Goal: Task Accomplishment & Management: Manage account settings

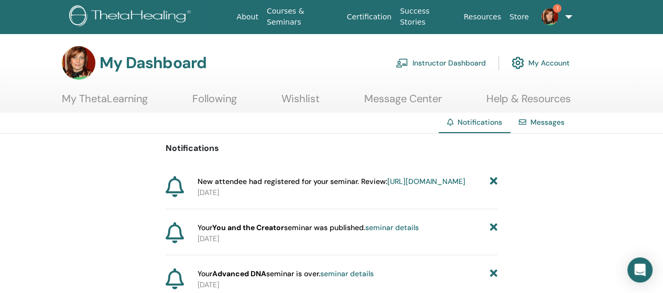
click at [451, 63] on link "Instructor Dashboard" at bounding box center [441, 62] width 90 height 23
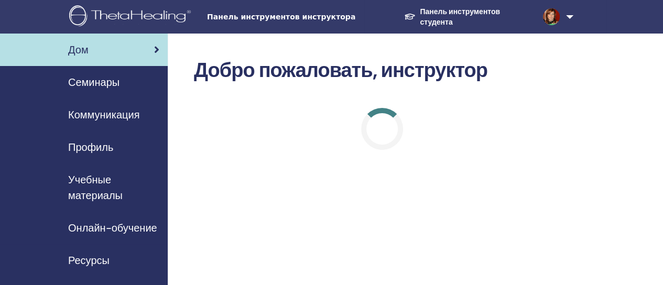
click at [113, 79] on font "Семинары" at bounding box center [93, 82] width 51 height 14
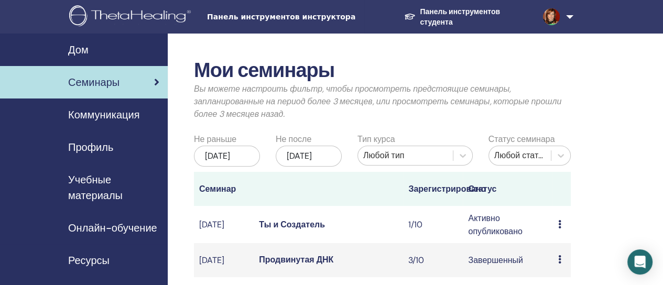
click at [308, 230] on font "Ты и Создатель" at bounding box center [292, 224] width 66 height 11
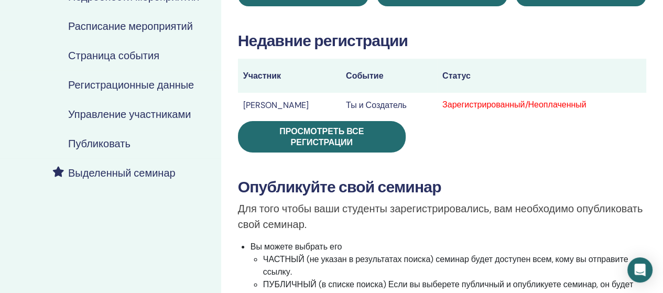
scroll to position [146, 0]
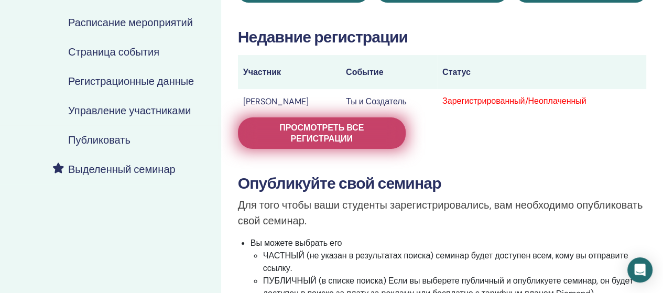
click at [286, 132] on font "Просмотреть все регистрации" at bounding box center [321, 133] width 84 height 22
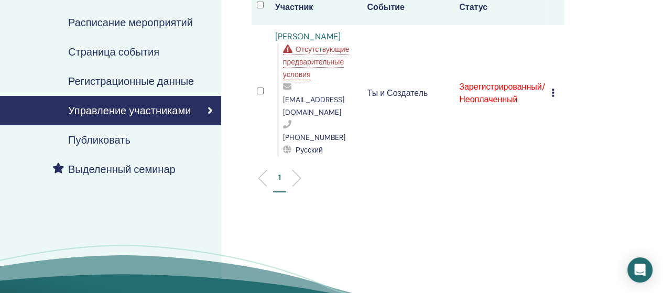
click at [552, 89] on icon at bounding box center [552, 93] width 3 height 8
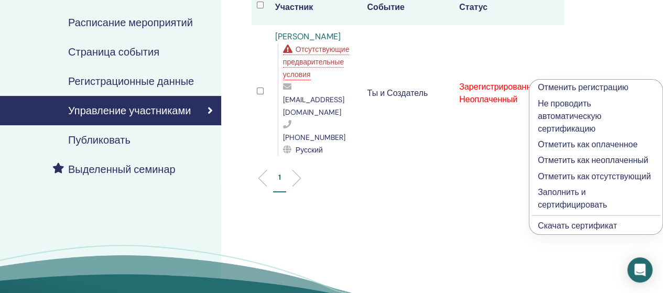
click at [556, 144] on font "Отметить как оплаченное" at bounding box center [588, 144] width 100 height 11
